Goal: Transaction & Acquisition: Book appointment/travel/reservation

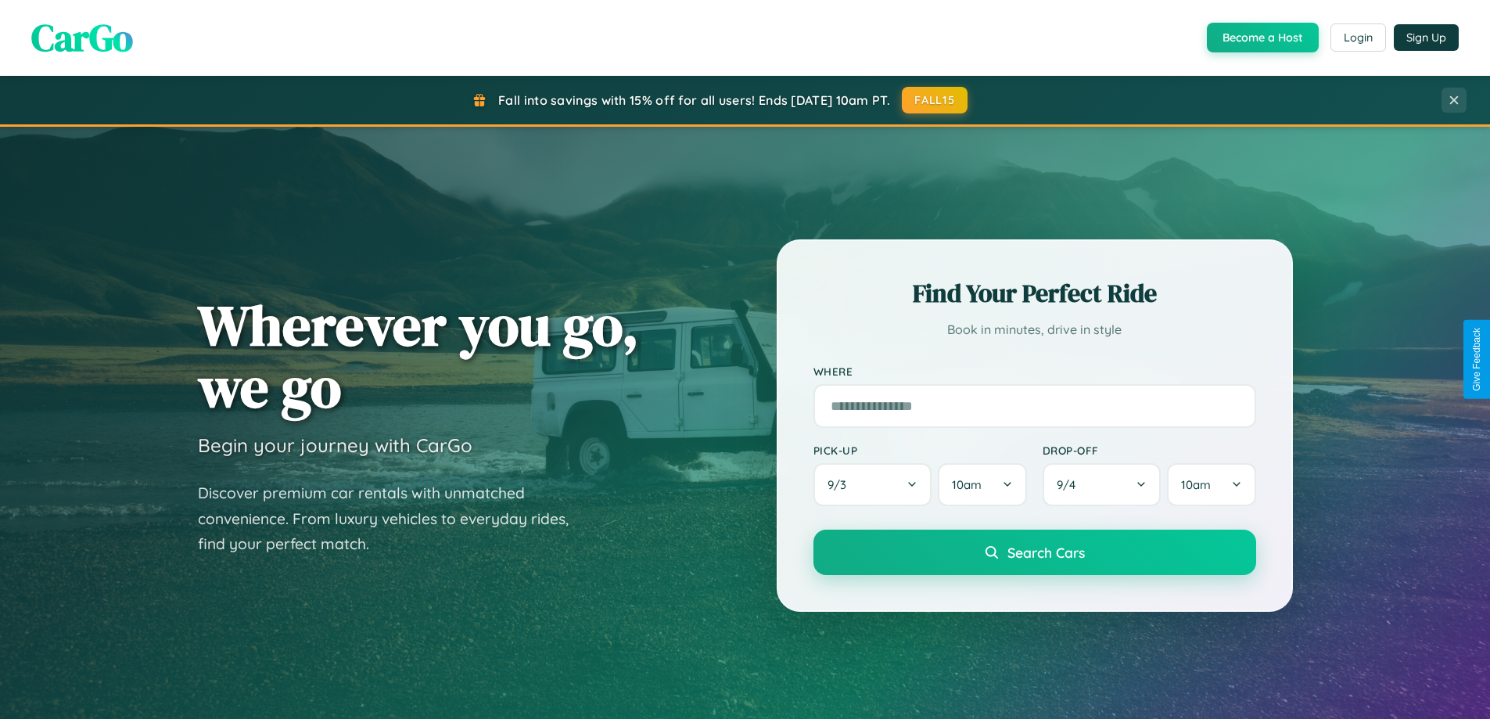
scroll to position [3010, 0]
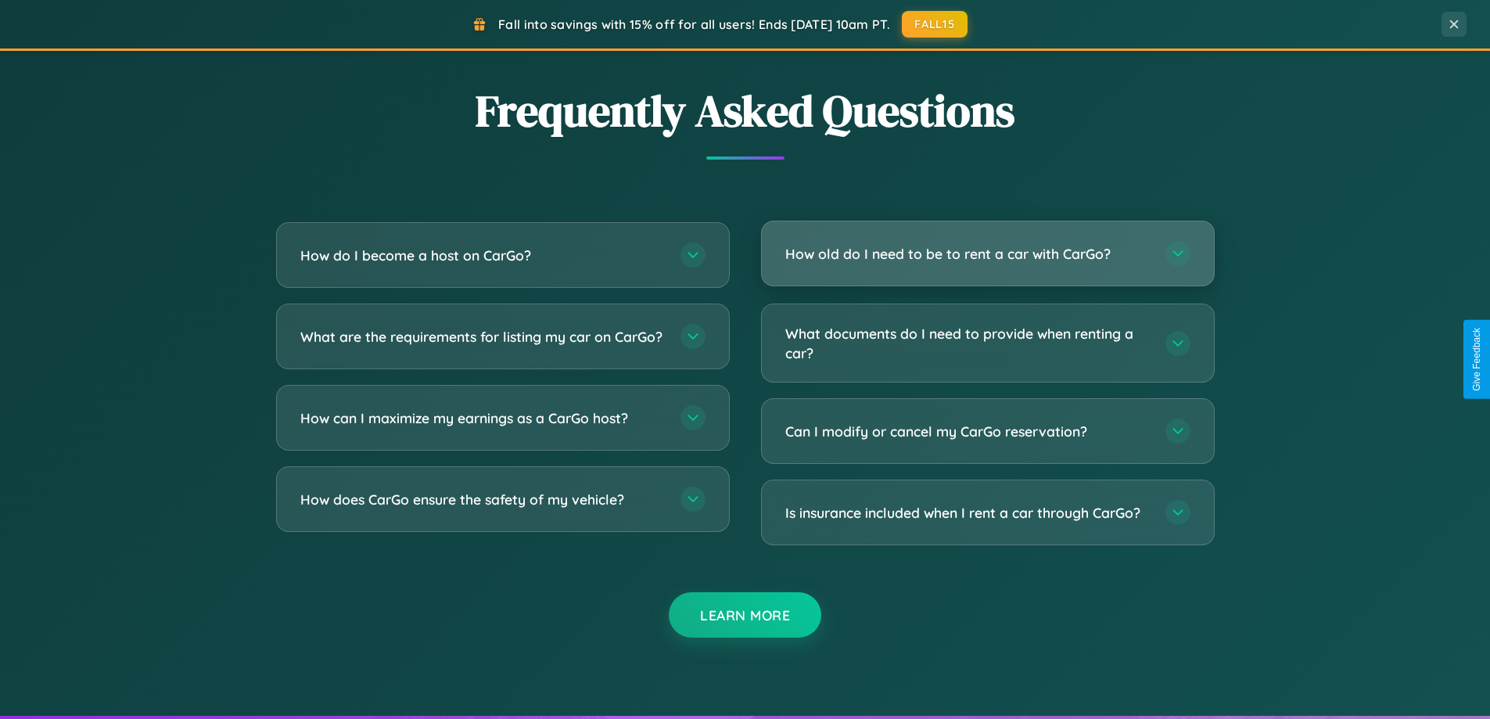
click at [987, 255] on h3 "How old do I need to be to rent a car with CarGo?" at bounding box center [967, 254] width 365 height 20
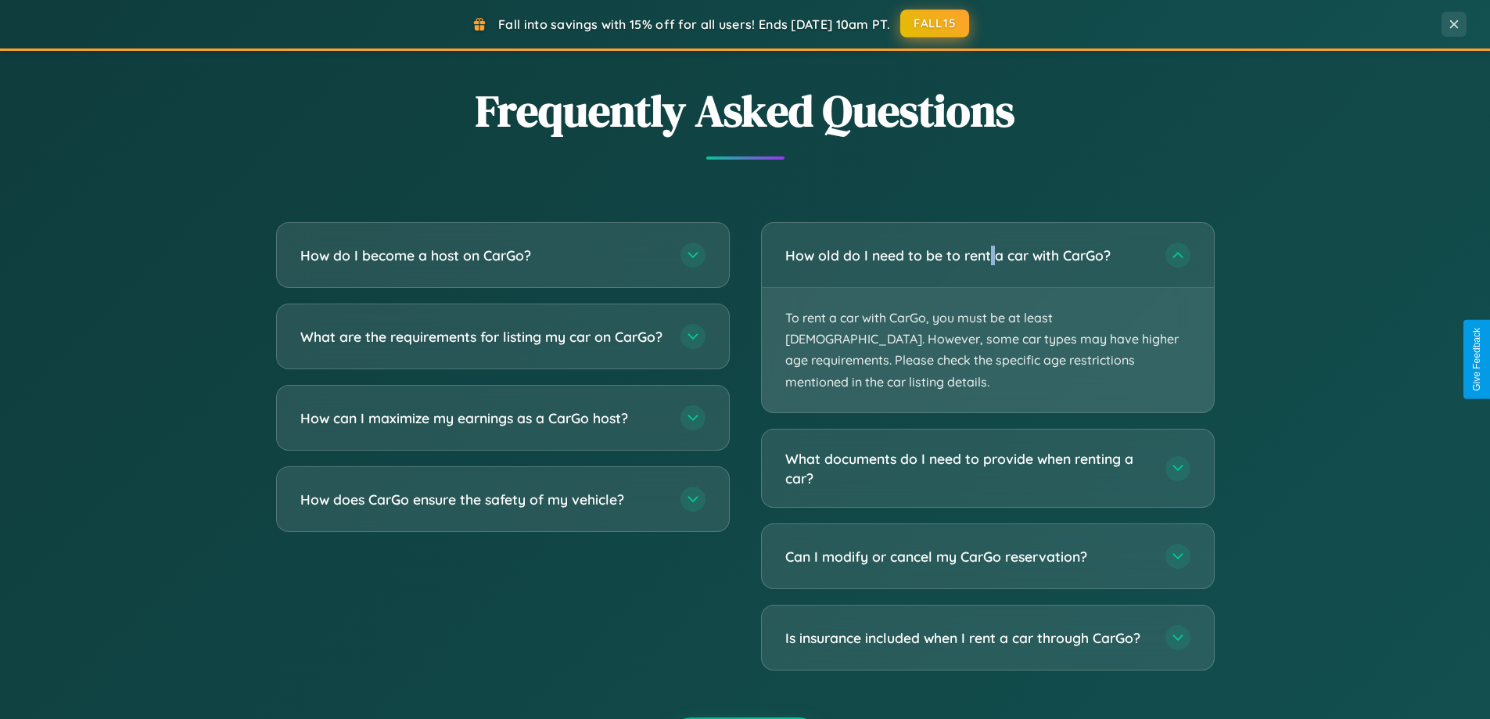
click at [936, 23] on button "FALL15" at bounding box center [934, 23] width 69 height 28
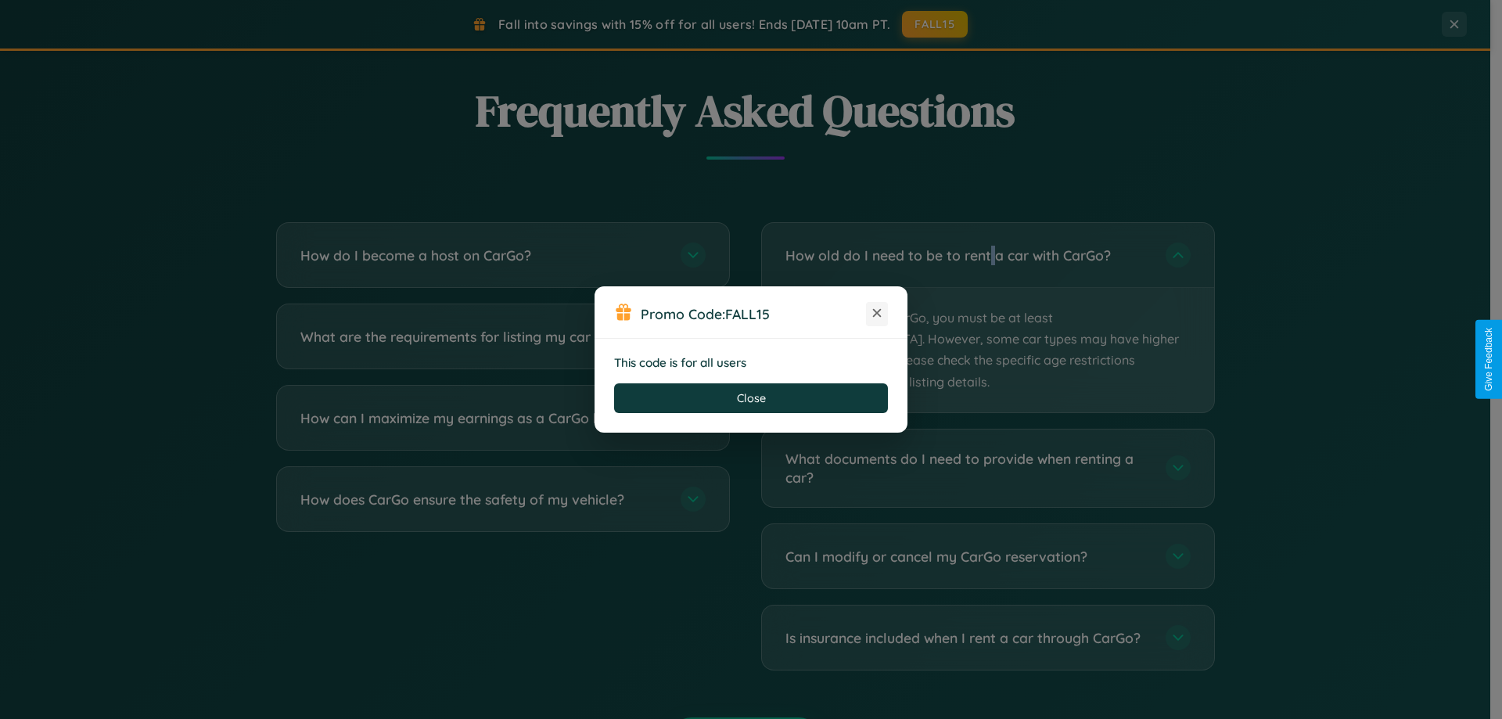
click at [877, 314] on icon at bounding box center [877, 313] width 16 height 16
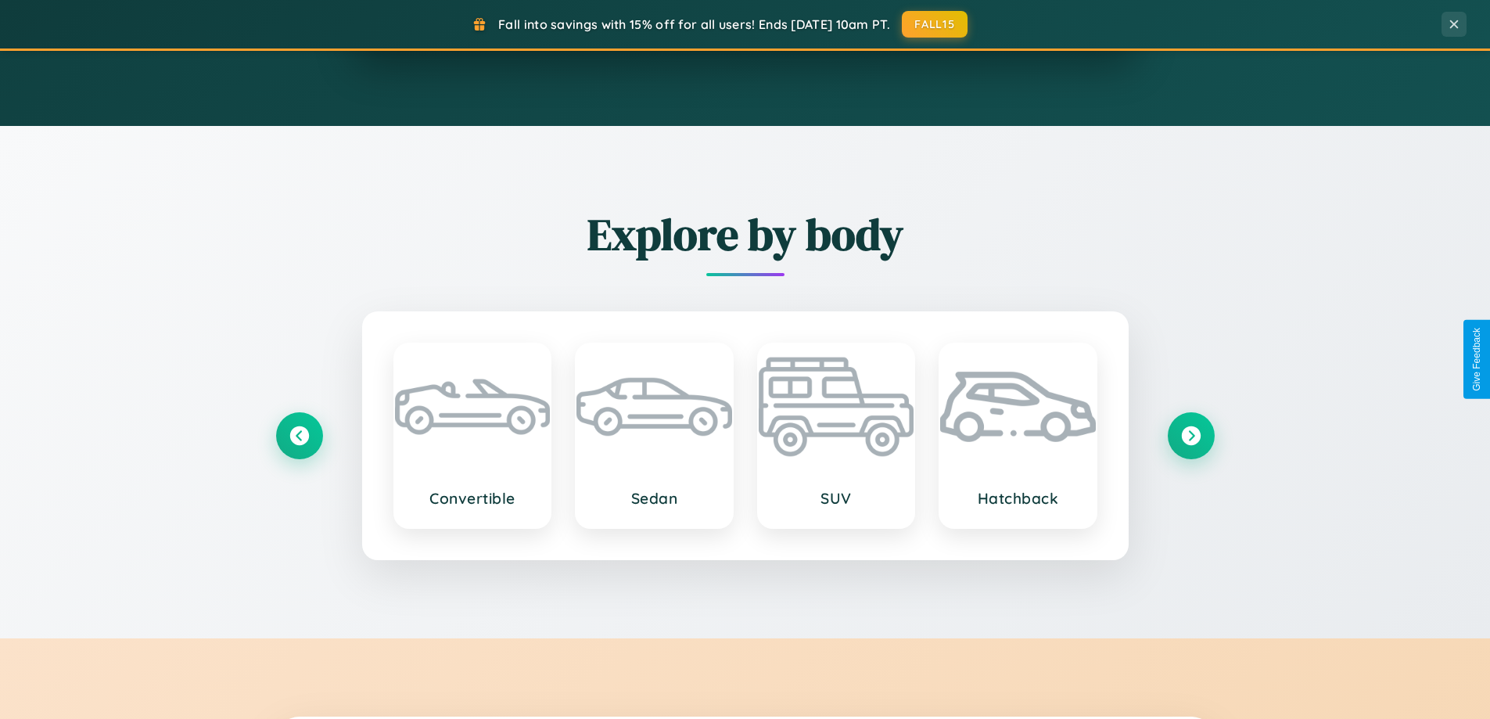
scroll to position [1378, 0]
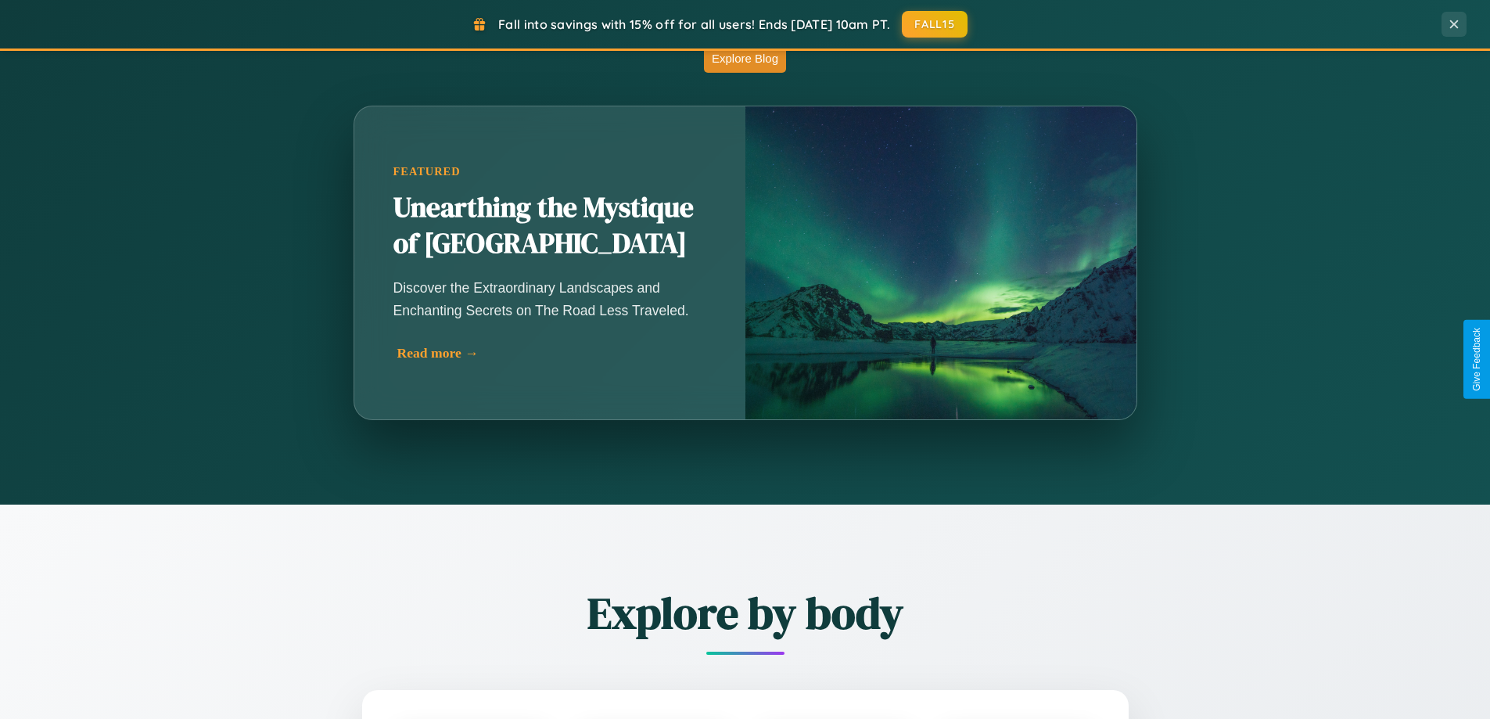
click at [549, 353] on div "Read more →" at bounding box center [553, 353] width 313 height 16
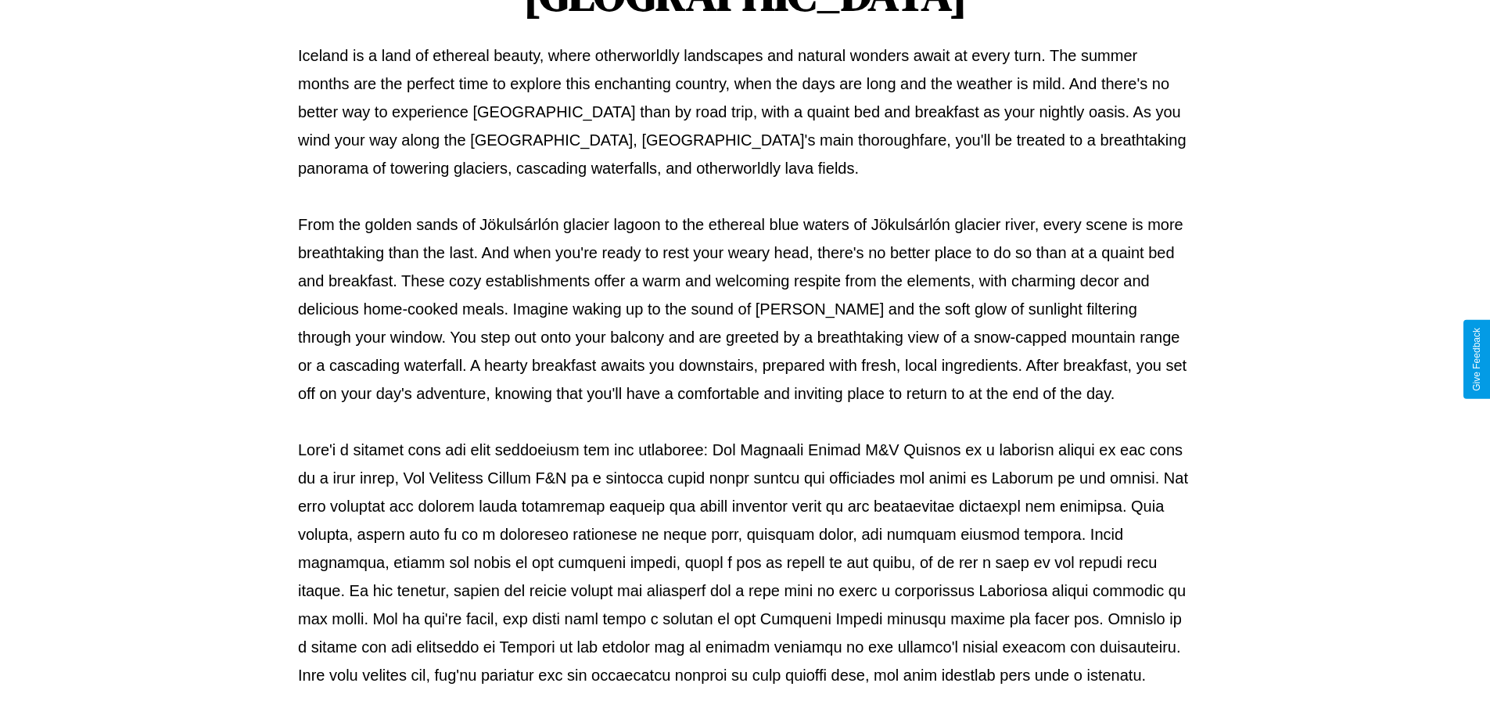
scroll to position [506, 0]
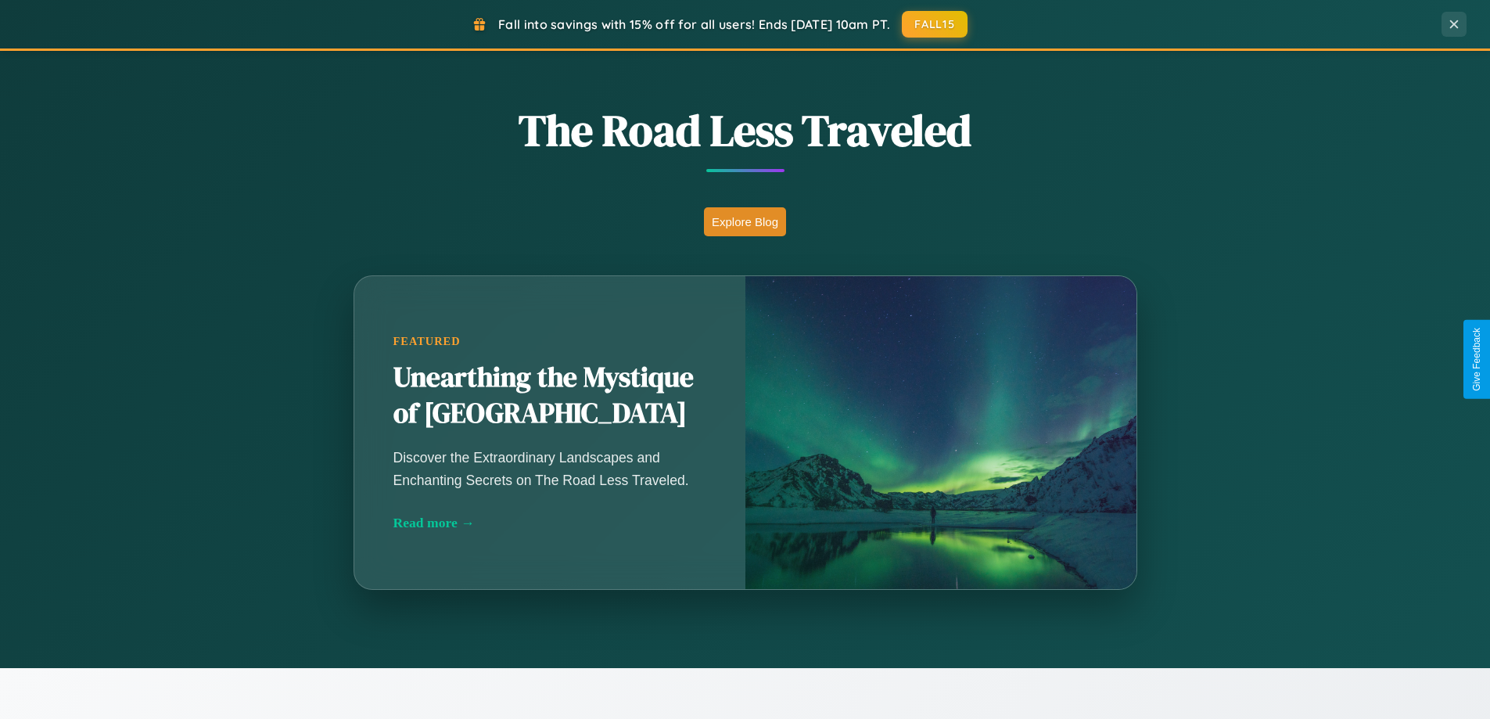
scroll to position [674, 0]
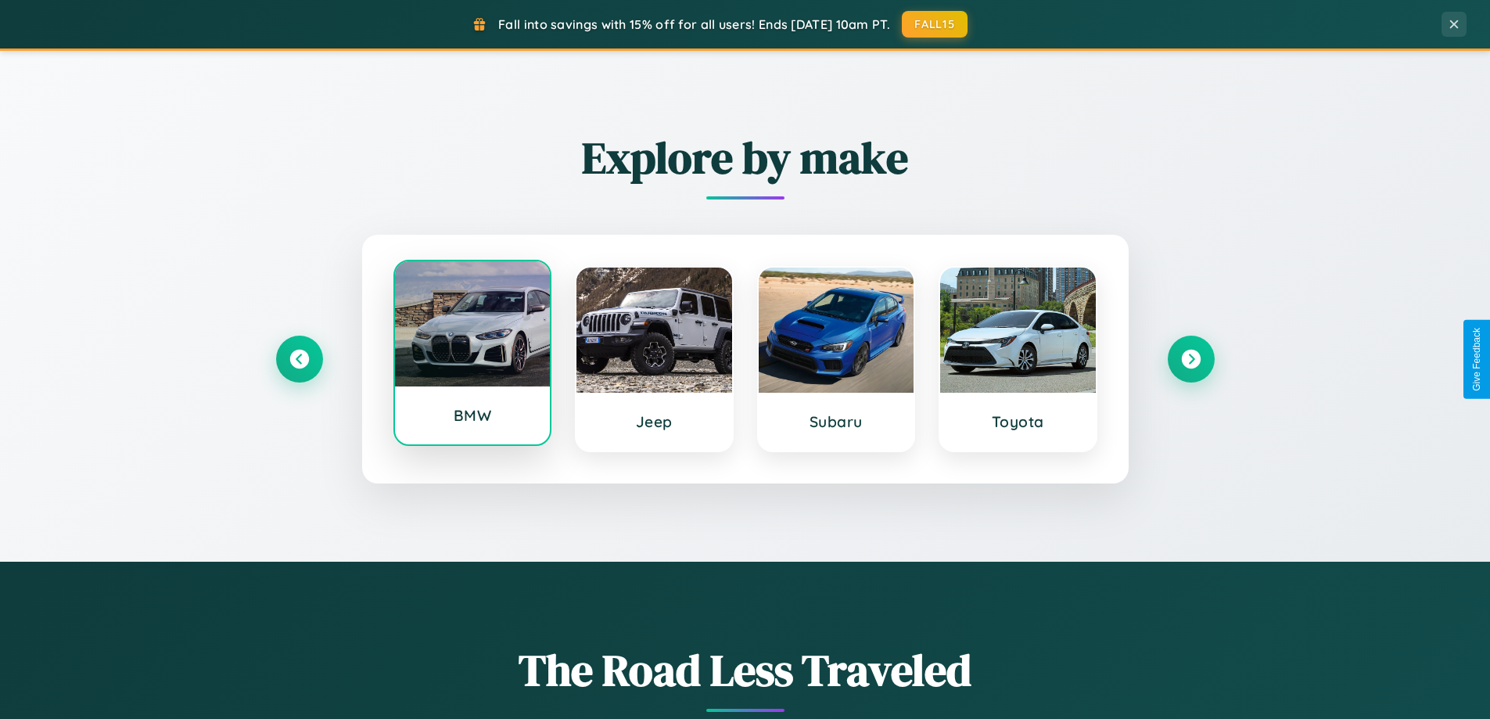
click at [472, 354] on div at bounding box center [473, 323] width 156 height 125
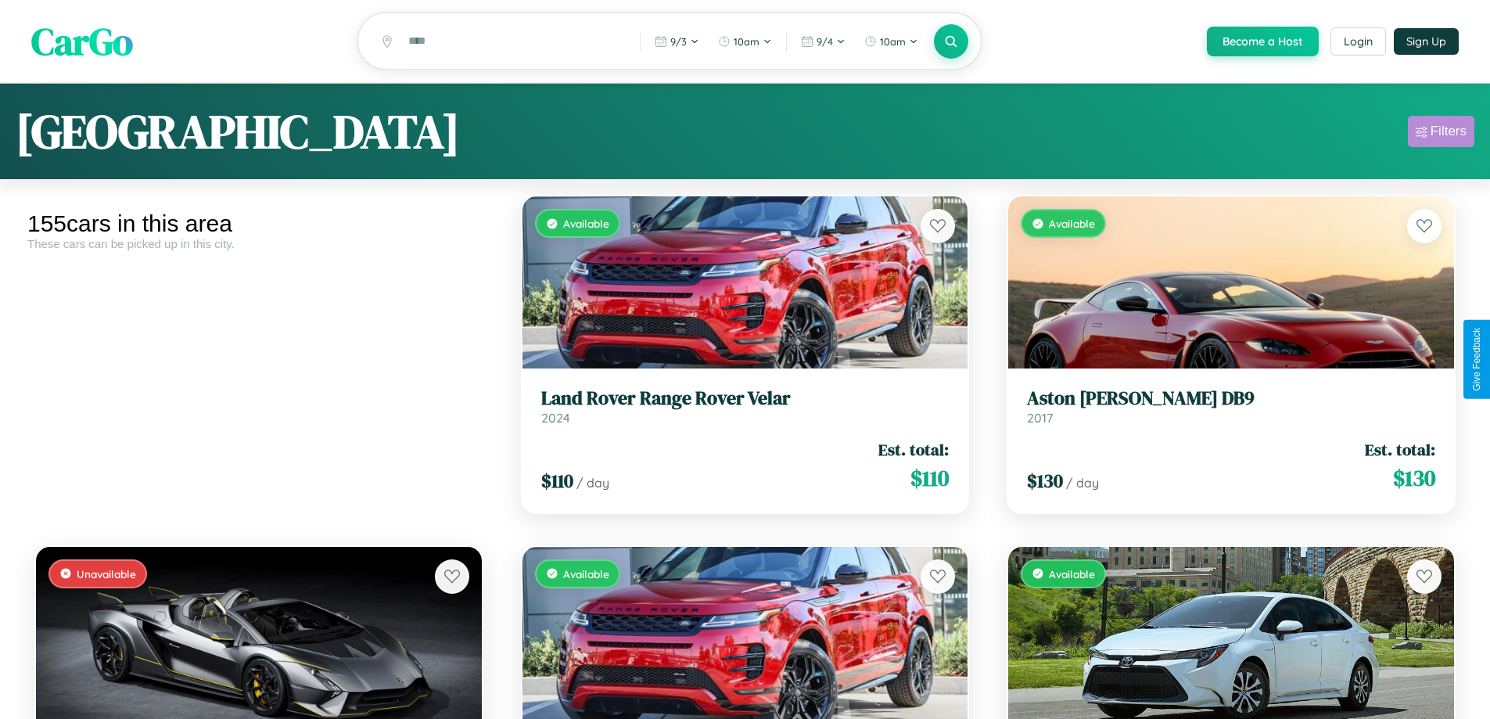
click at [1441, 134] on div "Filters" at bounding box center [1449, 132] width 36 height 16
